Goal: Task Accomplishment & Management: Use online tool/utility

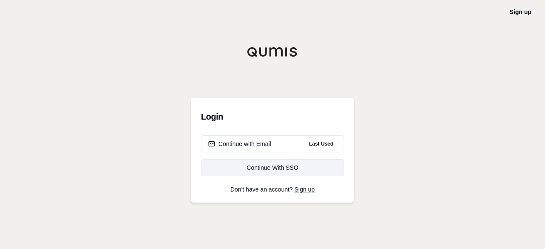
click at [276, 174] on link "Continue With SSO" at bounding box center [272, 167] width 143 height 17
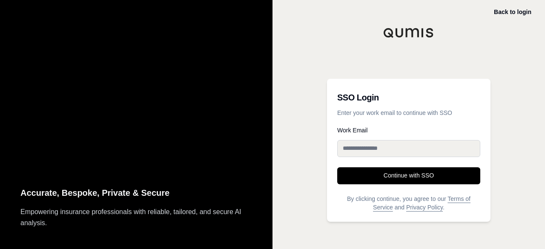
click at [370, 149] on input "Work Email" at bounding box center [408, 148] width 143 height 17
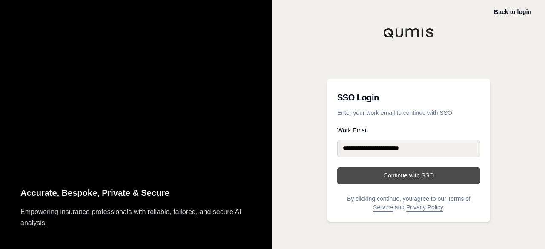
type input "**********"
click at [392, 181] on button "Continue with SSO" at bounding box center [408, 175] width 143 height 17
